Goal: Task Accomplishment & Management: Manage account settings

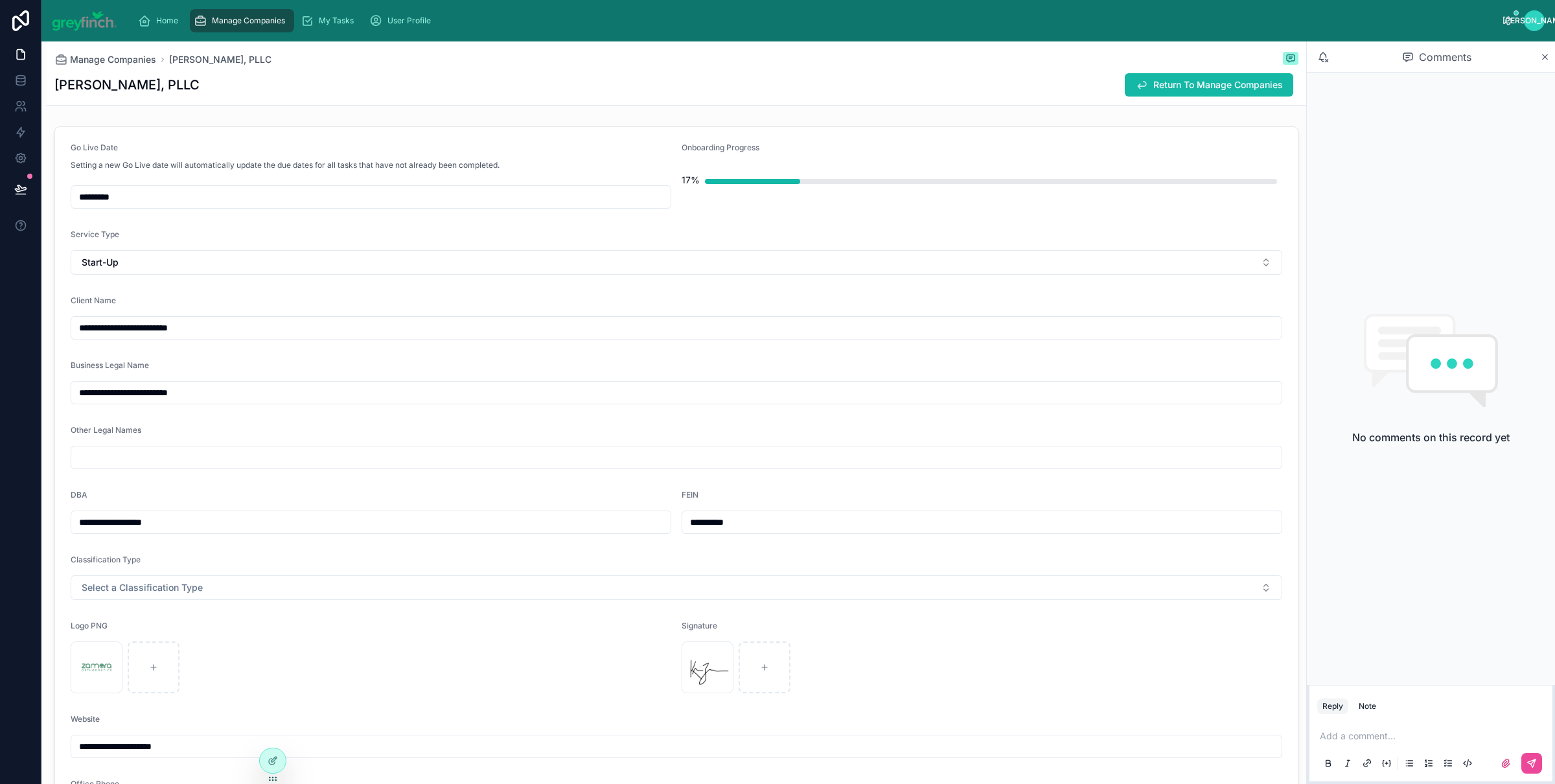
click at [210, 24] on div "Manage Companies" at bounding box center [242, 21] width 96 height 21
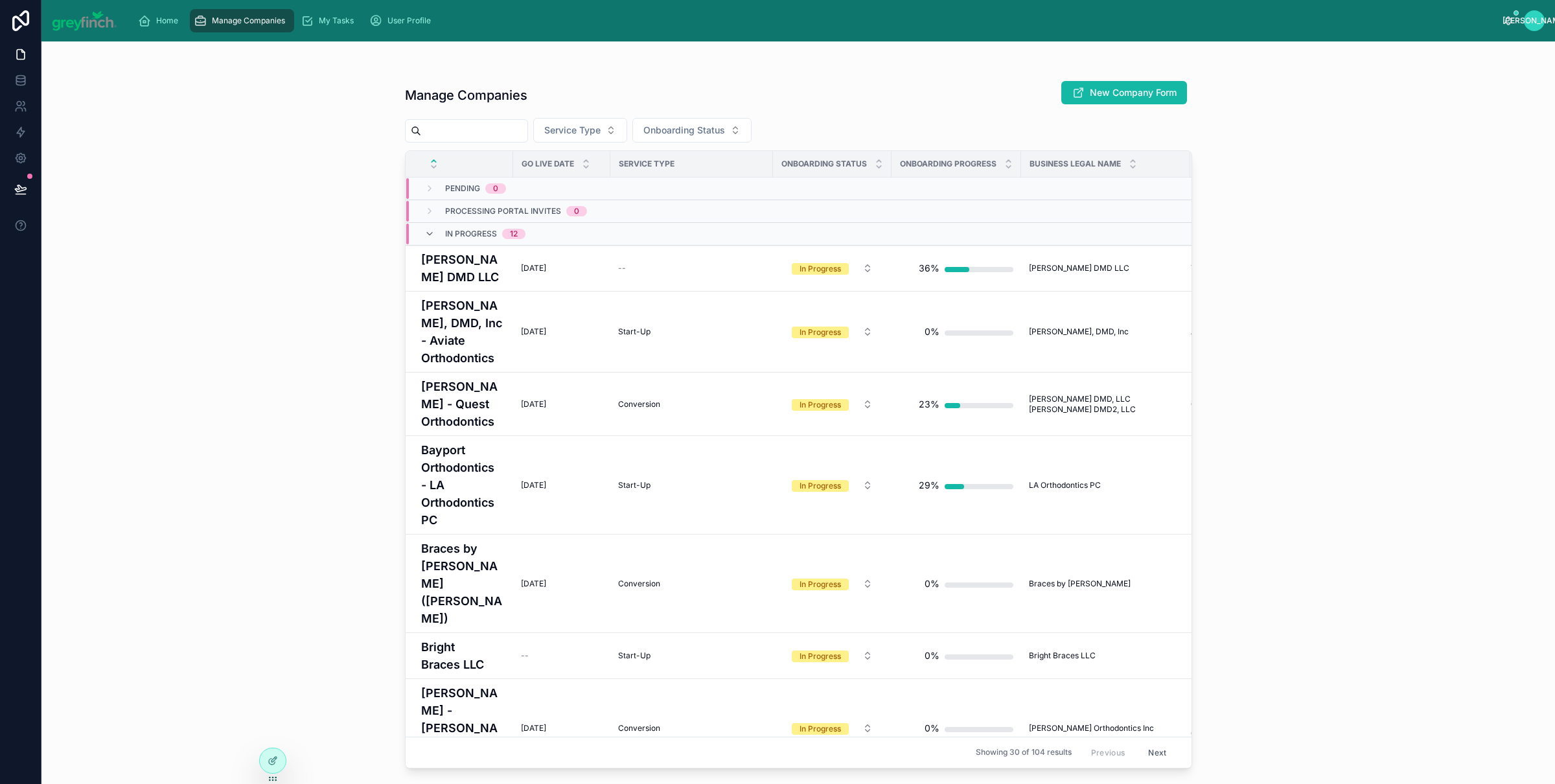
click at [474, 125] on input "text" at bounding box center [474, 131] width 106 height 18
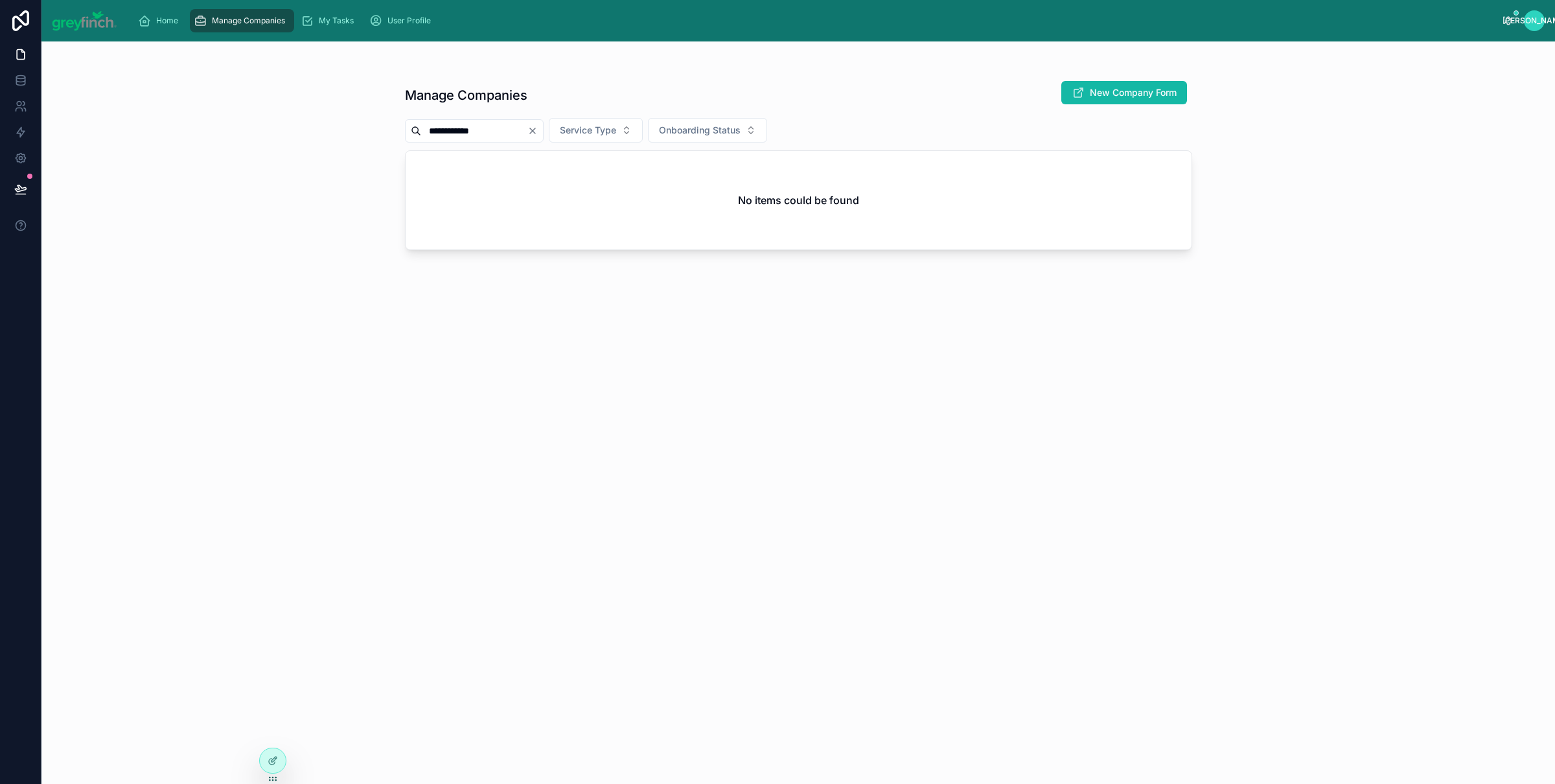
drag, startPoint x: 482, startPoint y: 136, endPoint x: 384, endPoint y: 140, distance: 98.1
click at [384, 141] on div "**********" at bounding box center [799, 405] width 828 height 727
type input "******"
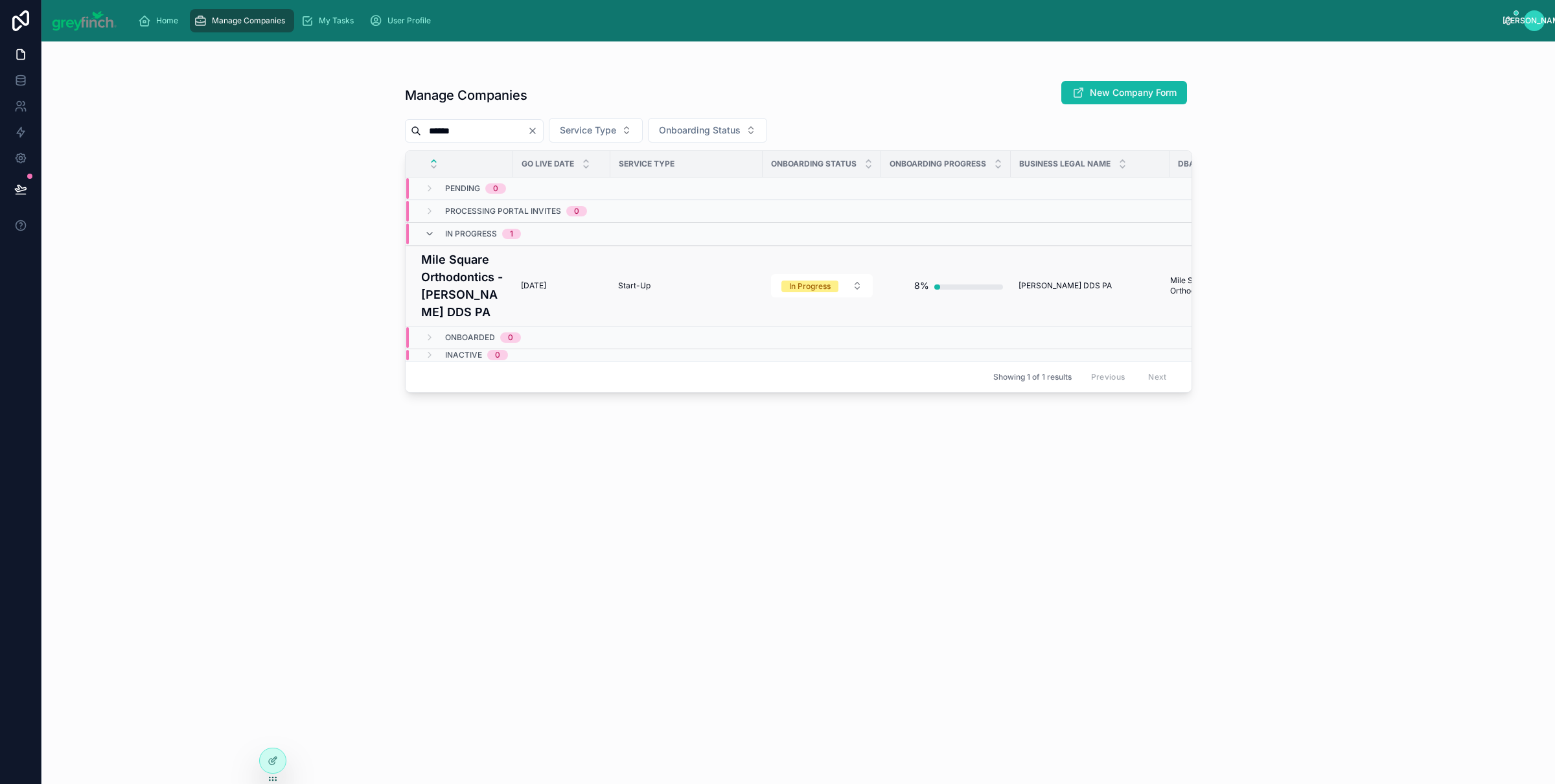
click at [470, 299] on h4 "Mile Square Orthodontics - [PERSON_NAME] DDS PA" at bounding box center [463, 286] width 84 height 70
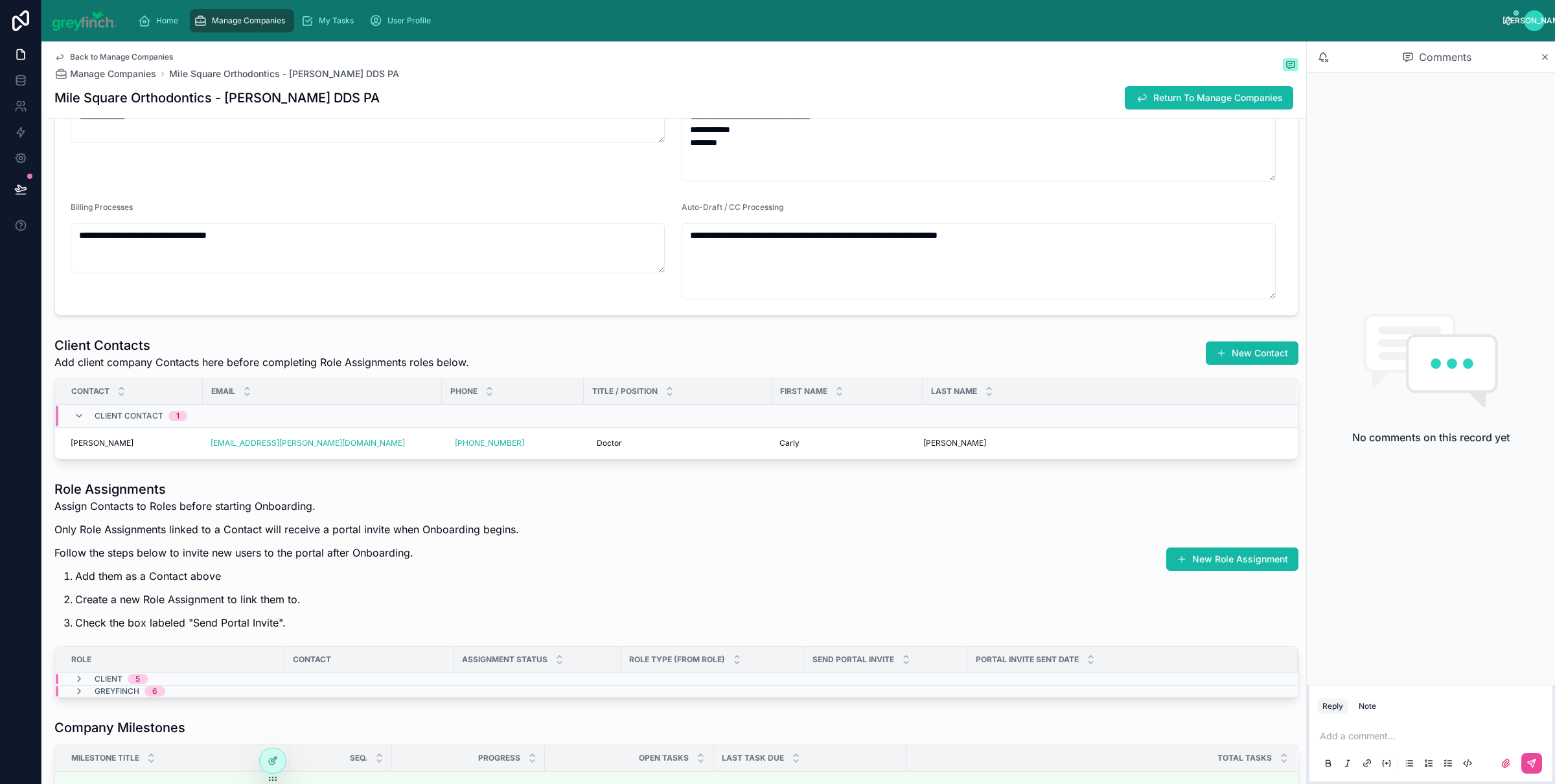
scroll to position [2145, 0]
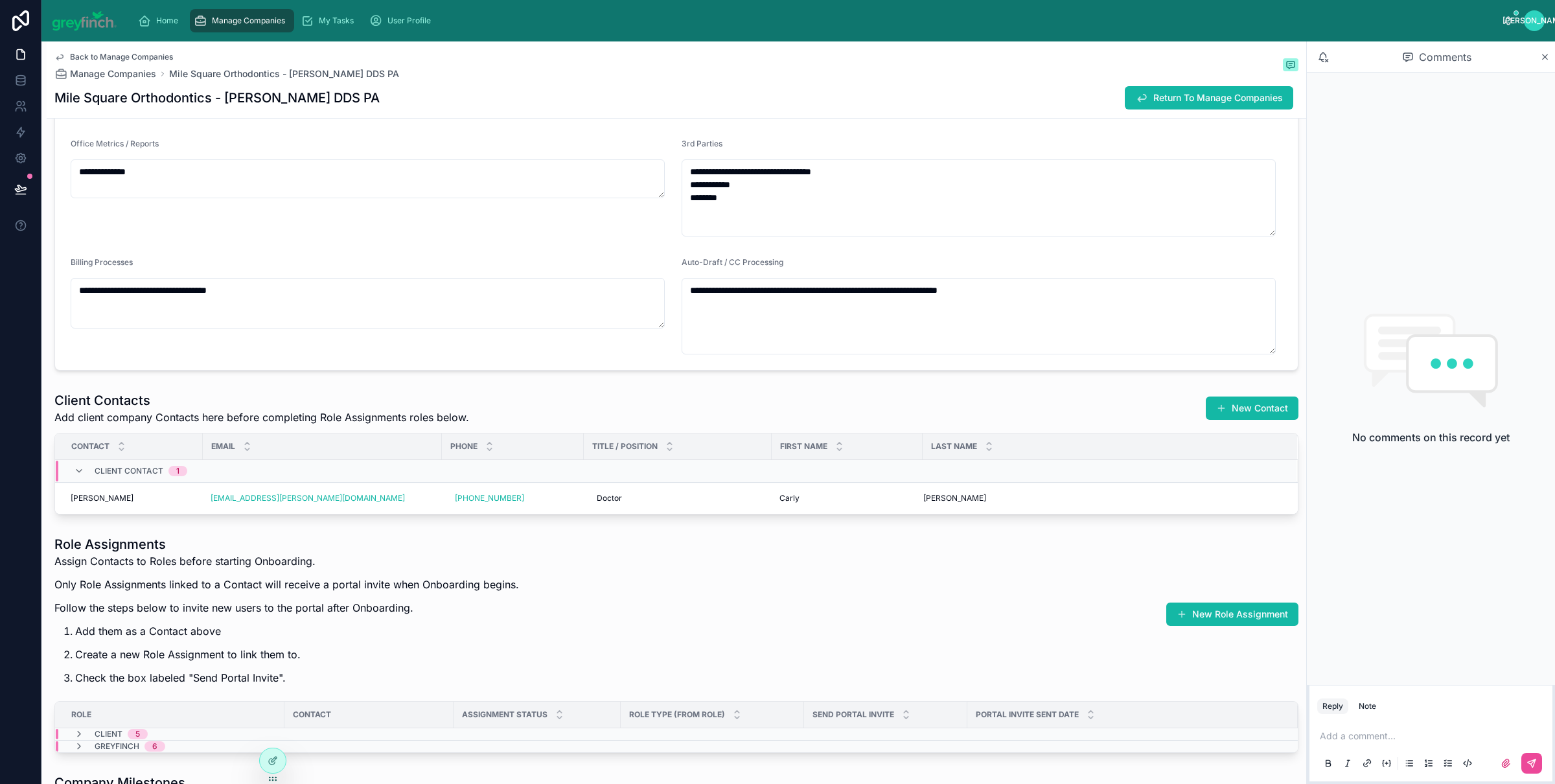
type input "**********"
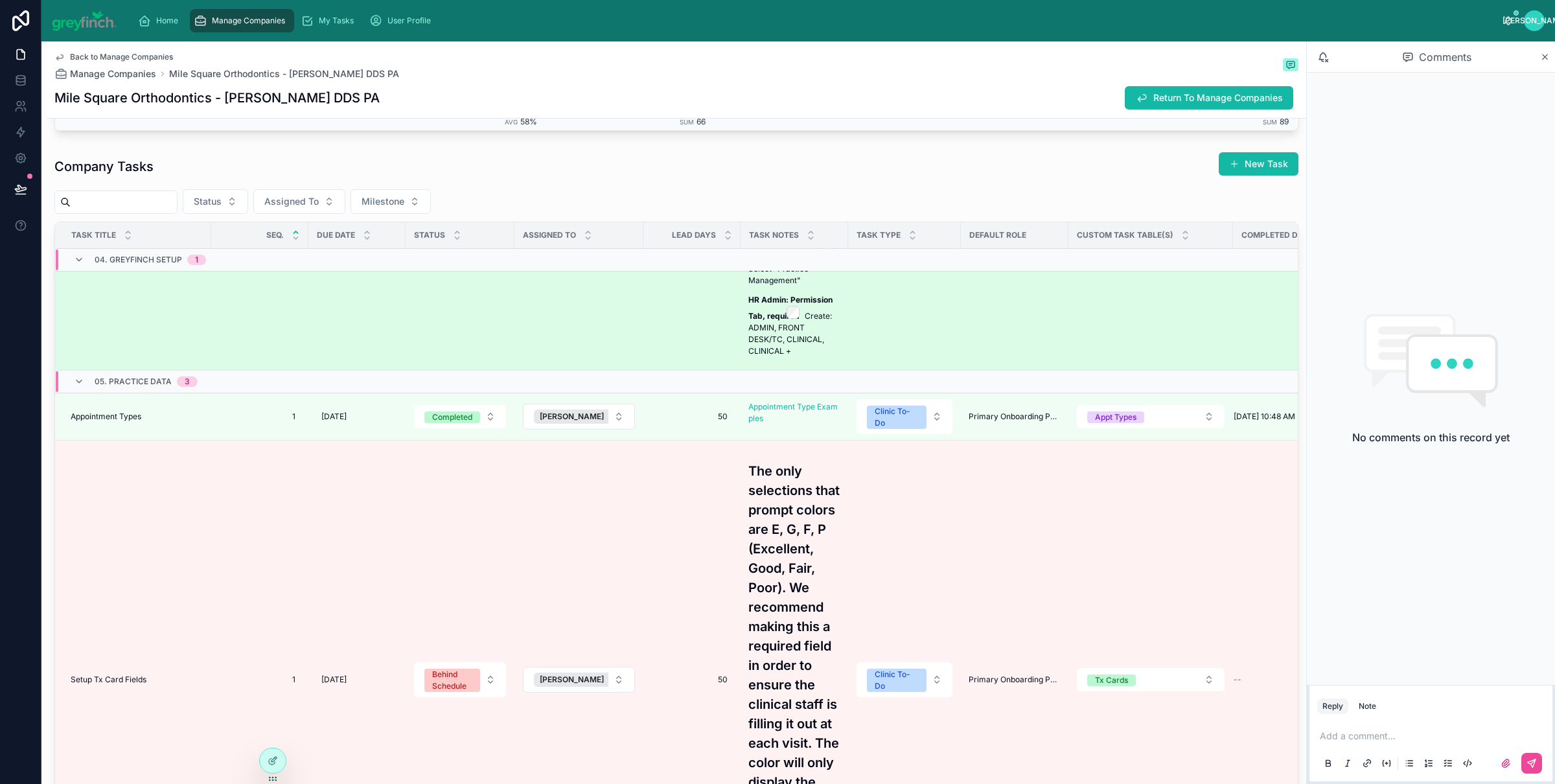
scroll to position [601, 0]
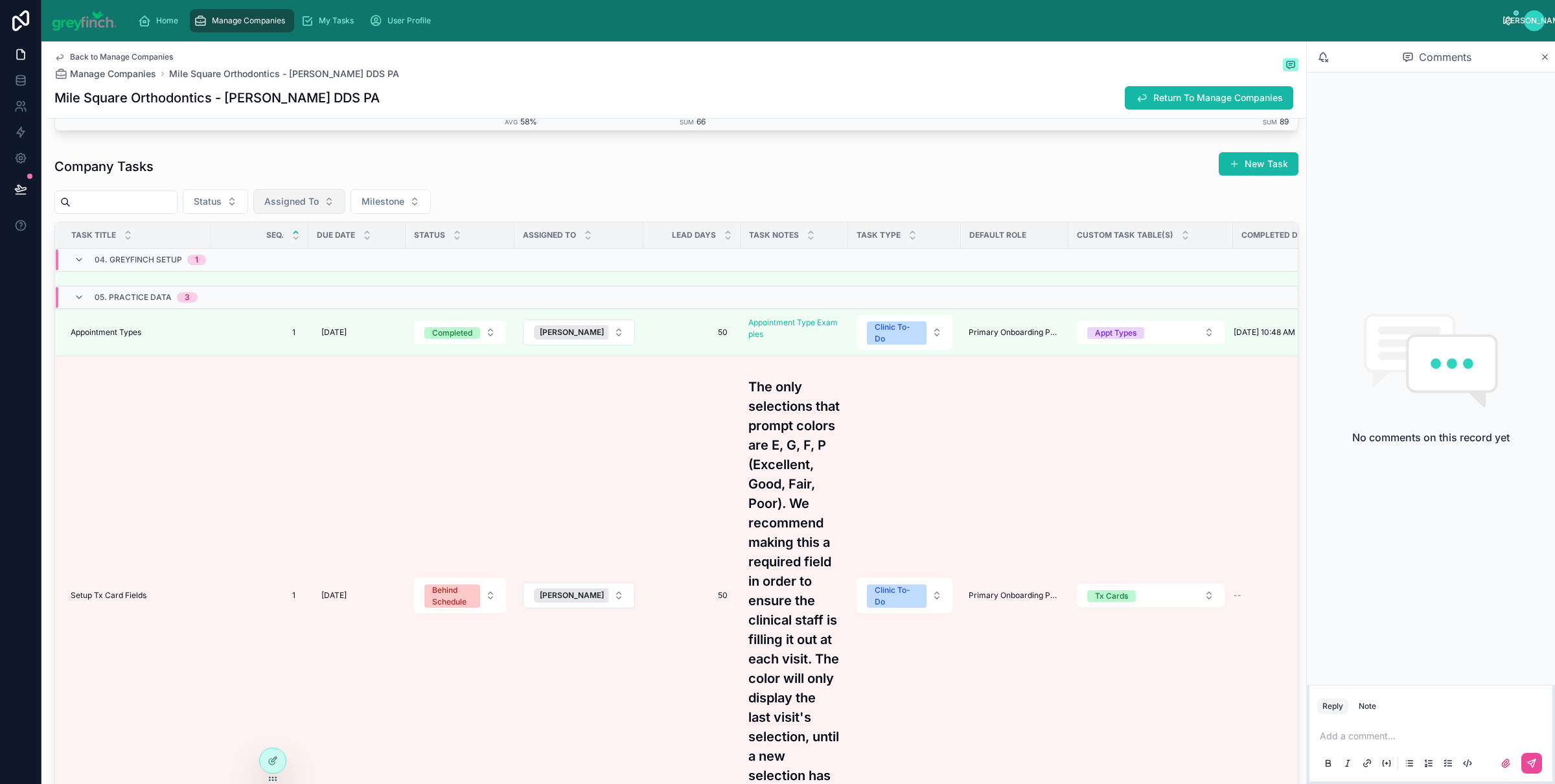
click at [302, 205] on span "Assigned To" at bounding box center [291, 201] width 54 height 13
click at [319, 201] on span "Assigned To" at bounding box center [291, 201] width 54 height 13
click at [273, 260] on span "[PERSON_NAME]" at bounding box center [277, 260] width 74 height 13
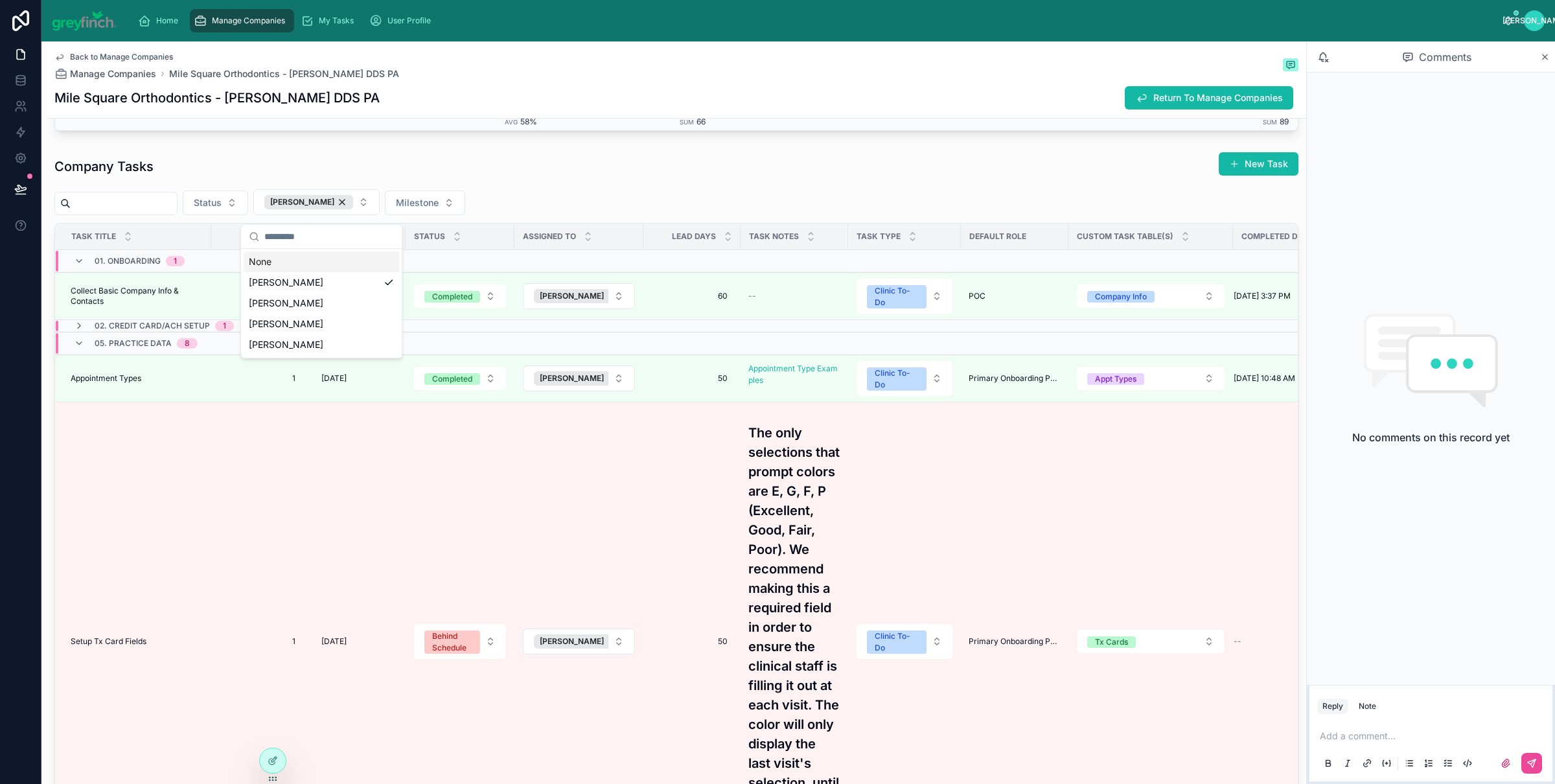
click at [534, 207] on div "Status [PERSON_NAME] Milestone" at bounding box center [676, 202] width 1244 height 26
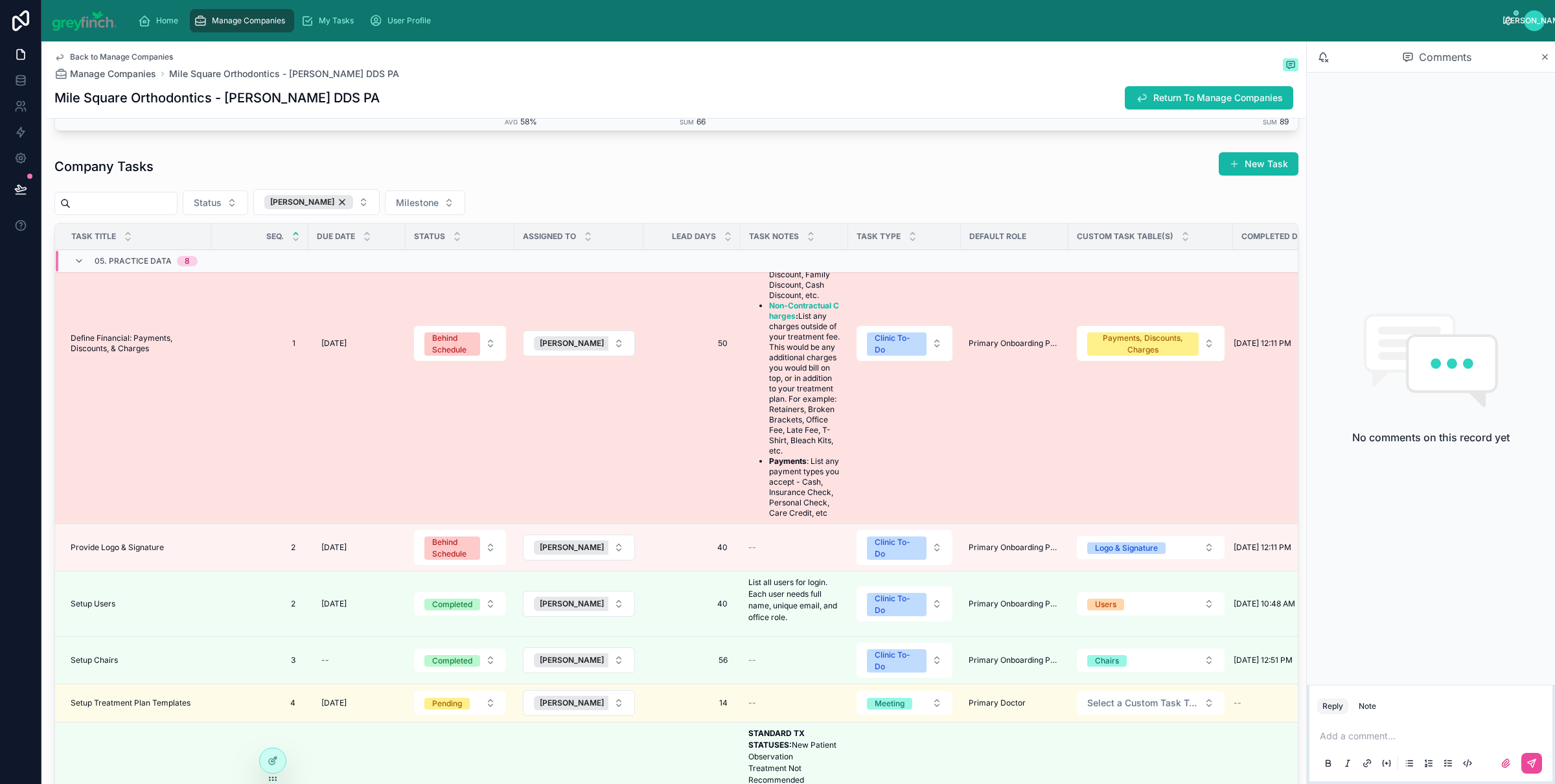
scroll to position [681, 0]
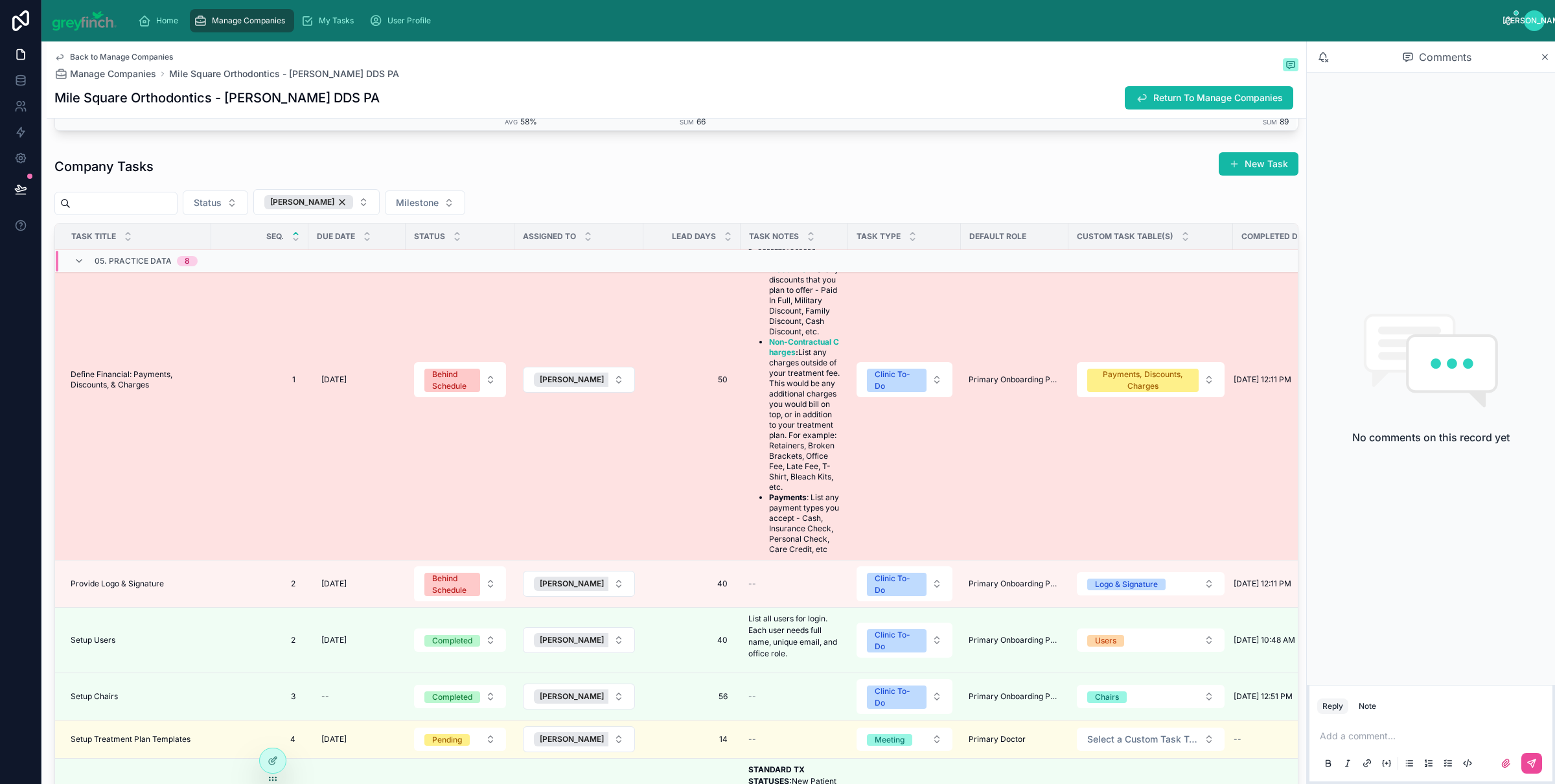
click at [129, 390] on span "Define Financial: Payments, Discounts, & Charges" at bounding box center [136, 379] width 132 height 21
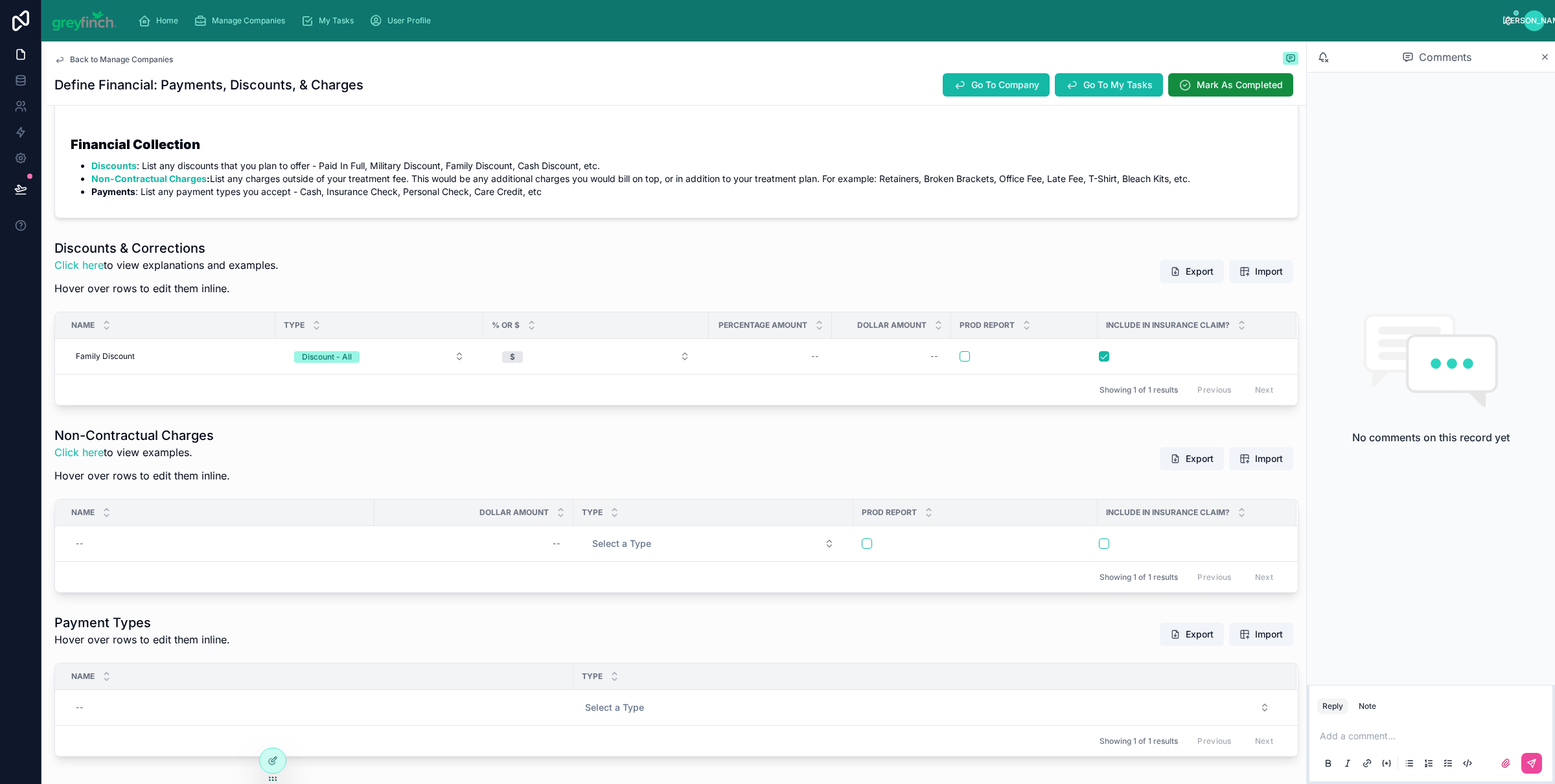
scroll to position [282, 0]
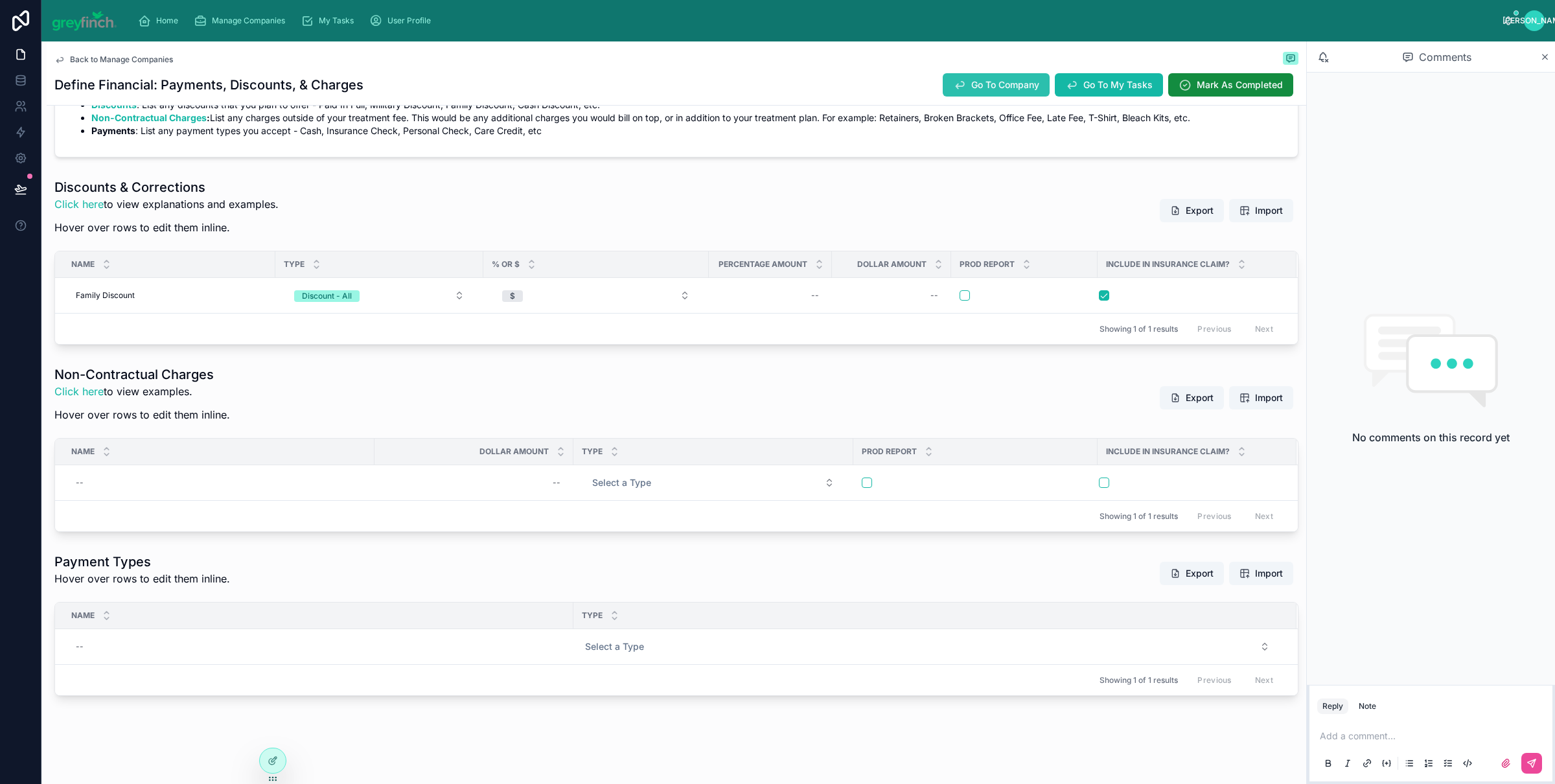
click at [997, 90] on span "Go To Company" at bounding box center [1005, 84] width 68 height 13
